Goal: Contribute content

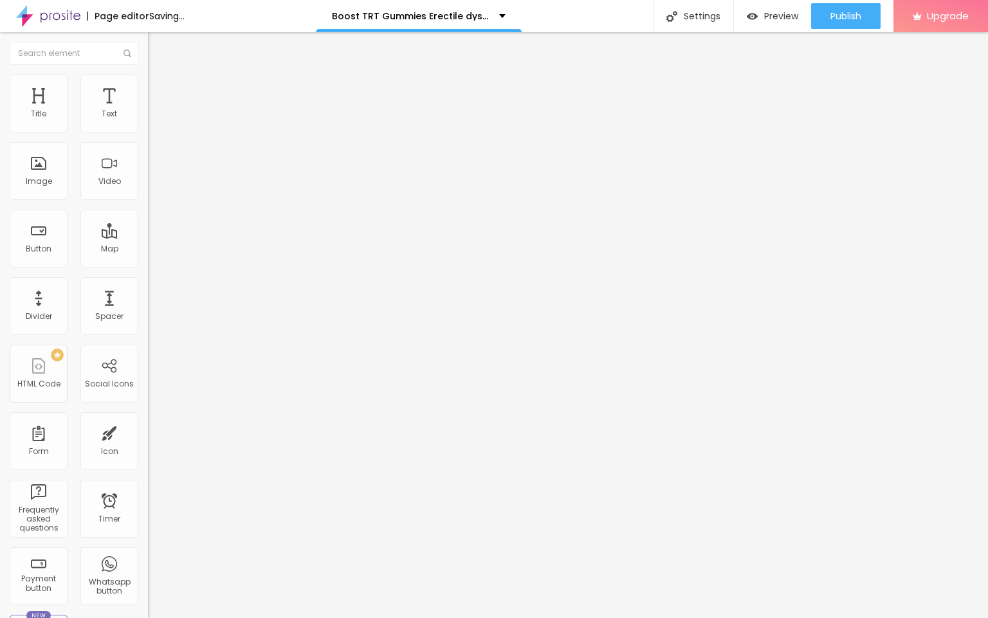
click at [148, 111] on span "Change image" at bounding box center [182, 105] width 69 height 11
click at [148, 121] on input "entre em contato" at bounding box center [225, 114] width 154 height 13
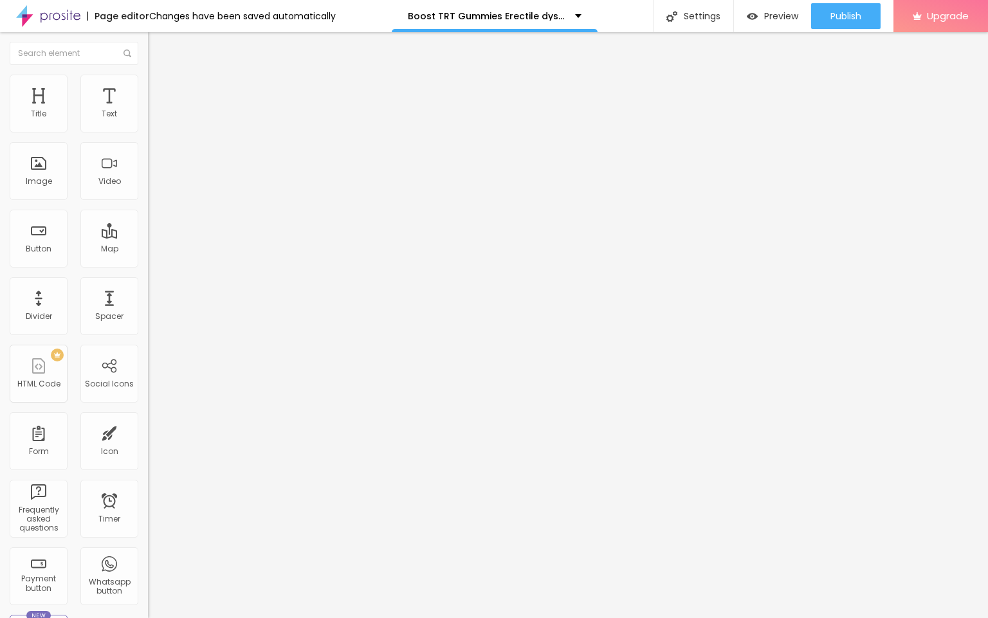
paste input "Boost TRT Gummies has quickly become a standout in the growing market of CBD pr…"
click at [148, 265] on input "https://" at bounding box center [225, 258] width 154 height 13
click at [148, 121] on input "Boost TRT Gummies has quickly become a standout in the growing market of CBD pr…" at bounding box center [225, 114] width 154 height 13
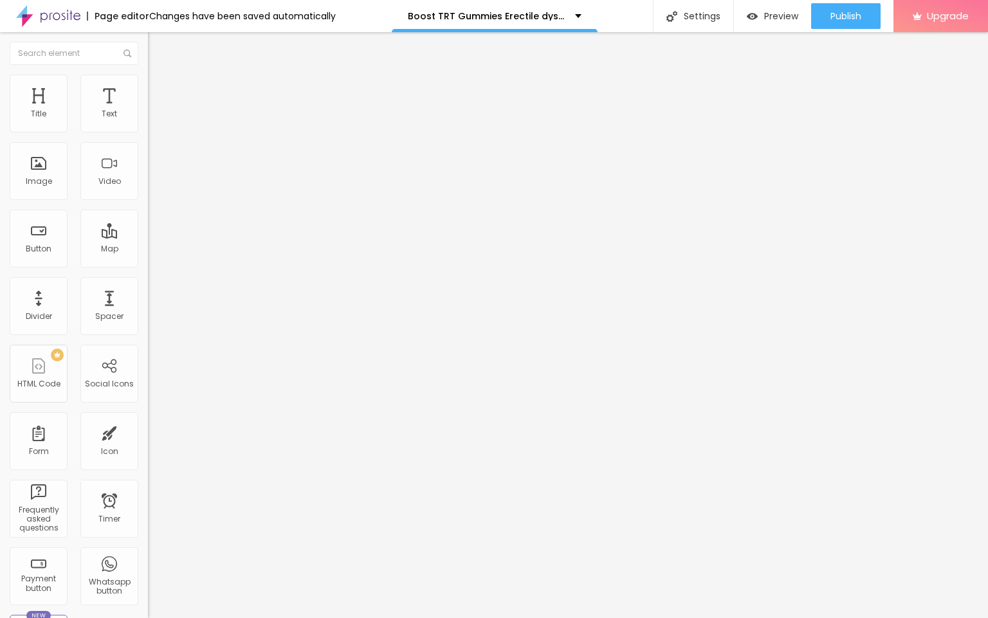
paste input "👇❗❗𝐒𝐡𝐨𝐩𝐍𝐨𝐰❗❗👇"
type input "👇❗❗𝐒𝐡𝐨𝐩𝐍𝐨𝐰❗❗👇"
click at [148, 263] on input "https://" at bounding box center [225, 258] width 154 height 13
paste input "[DOMAIN_NAME][URL]"
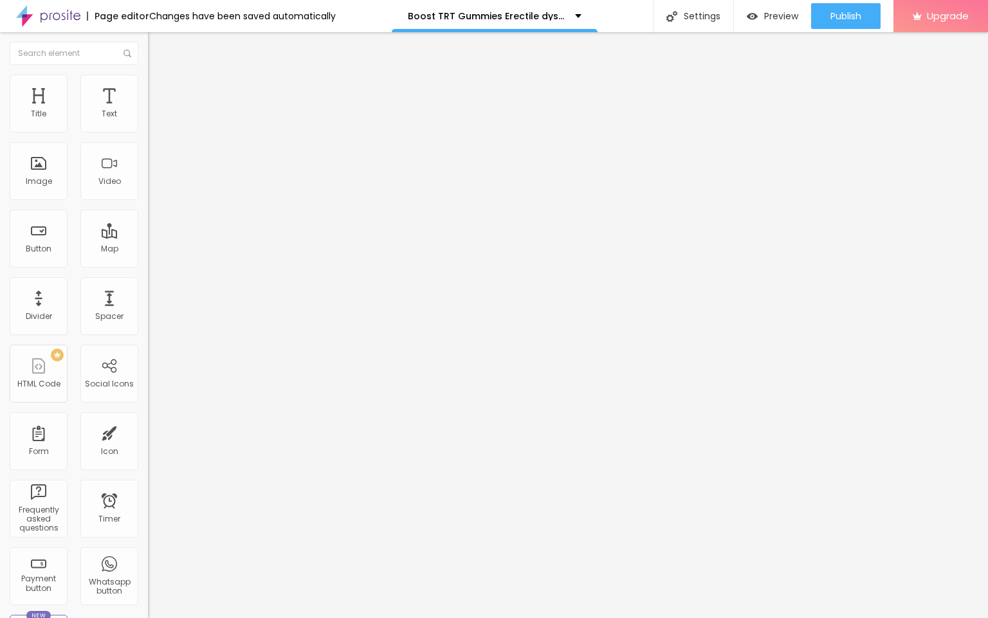
type input "[URL][DOMAIN_NAME]"
click at [148, 264] on input "https://" at bounding box center [225, 257] width 154 height 13
paste input "[DOMAIN_NAME][URL]"
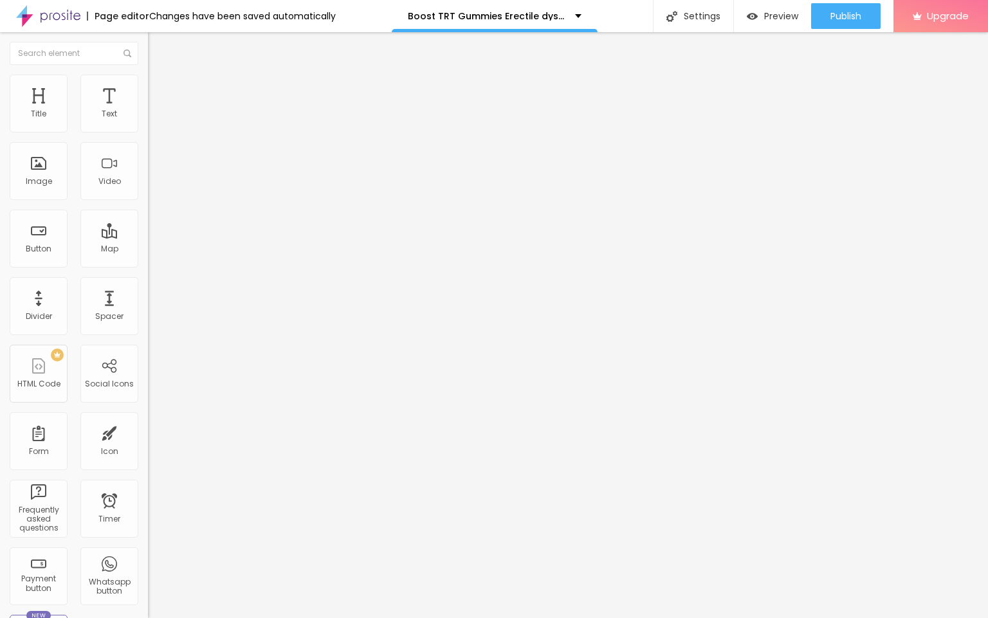
type input "[URL][DOMAIN_NAME]"
click at [855, 12] on span "Publish" at bounding box center [846, 16] width 31 height 10
click at [58, 18] on img at bounding box center [48, 16] width 64 height 32
